Goal: Task Accomplishment & Management: Manage account settings

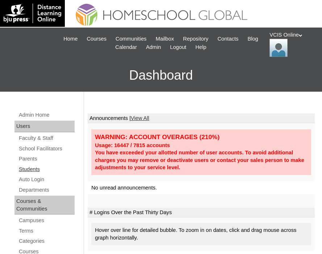
click at [35, 167] on link "Students" at bounding box center [46, 169] width 57 height 9
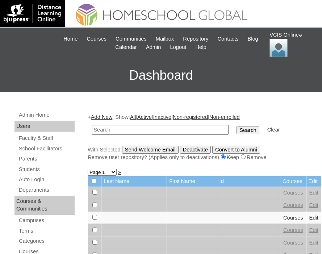
click at [101, 131] on input "text" at bounding box center [160, 130] width 137 height 10
paste input "VCIS029-8B-SA2025"
type input "VCIS029-8B-SA2025"
click at [237, 130] on input "Search" at bounding box center [248, 130] width 22 height 8
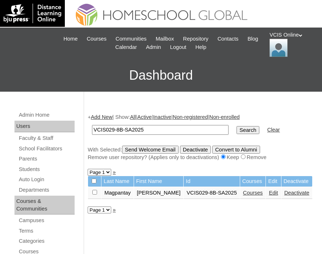
click at [269, 195] on link "Edit" at bounding box center [273, 193] width 9 height 6
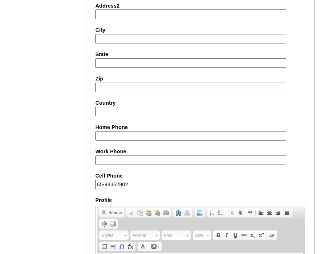
scroll to position [729, 0]
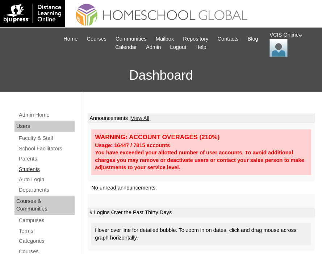
click at [25, 168] on link "Students" at bounding box center [46, 169] width 57 height 9
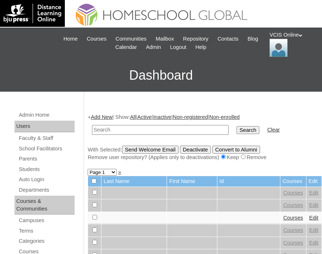
click at [103, 132] on input "text" at bounding box center [160, 130] width 137 height 10
paste input "VCIS029-8B-SA2025"
type input "VCIS029-8B-SA2025"
click at [237, 131] on input "Search" at bounding box center [248, 130] width 22 height 8
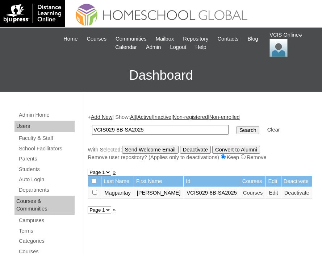
click at [243, 194] on link "Courses" at bounding box center [253, 193] width 20 height 6
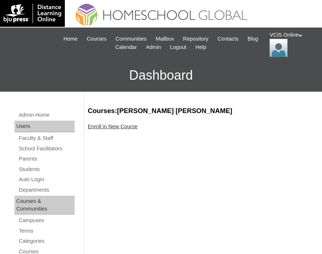
click at [115, 125] on link "Enroll in New Course" at bounding box center [113, 127] width 50 height 6
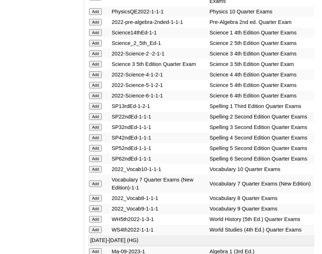
scroll to position [1811, 0]
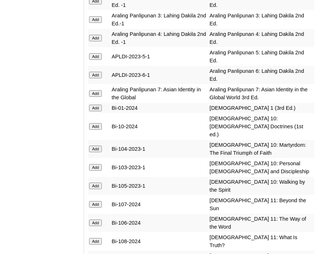
scroll to position [2137, 0]
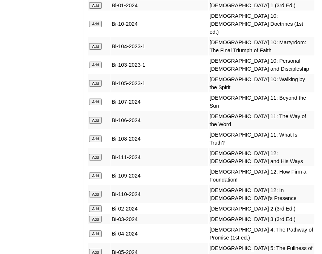
scroll to position [2210, 0]
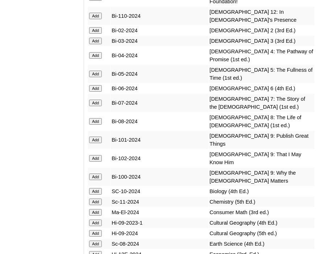
scroll to position [2391, 0]
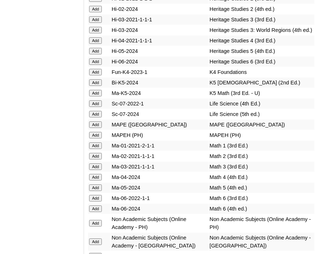
scroll to position [3115, 0]
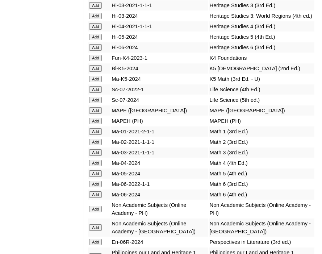
scroll to position [3187, 0]
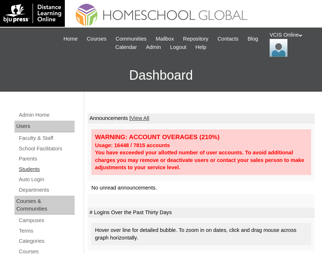
click at [25, 168] on link "Students" at bounding box center [46, 169] width 57 height 9
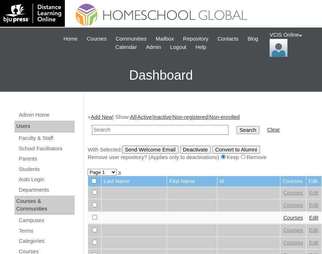
click at [114, 133] on input "text" at bounding box center [160, 130] width 137 height 10
click at [115, 131] on input "VCIS013-8B-SA2025" at bounding box center [160, 130] width 137 height 10
type input "VCIS029-8B-SA2025"
click at [237, 131] on input "Search" at bounding box center [248, 130] width 22 height 8
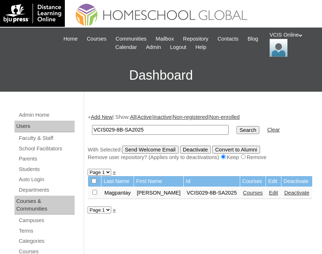
click at [243, 192] on link "Courses" at bounding box center [253, 193] width 20 height 6
